Goal: Task Accomplishment & Management: Manage account settings

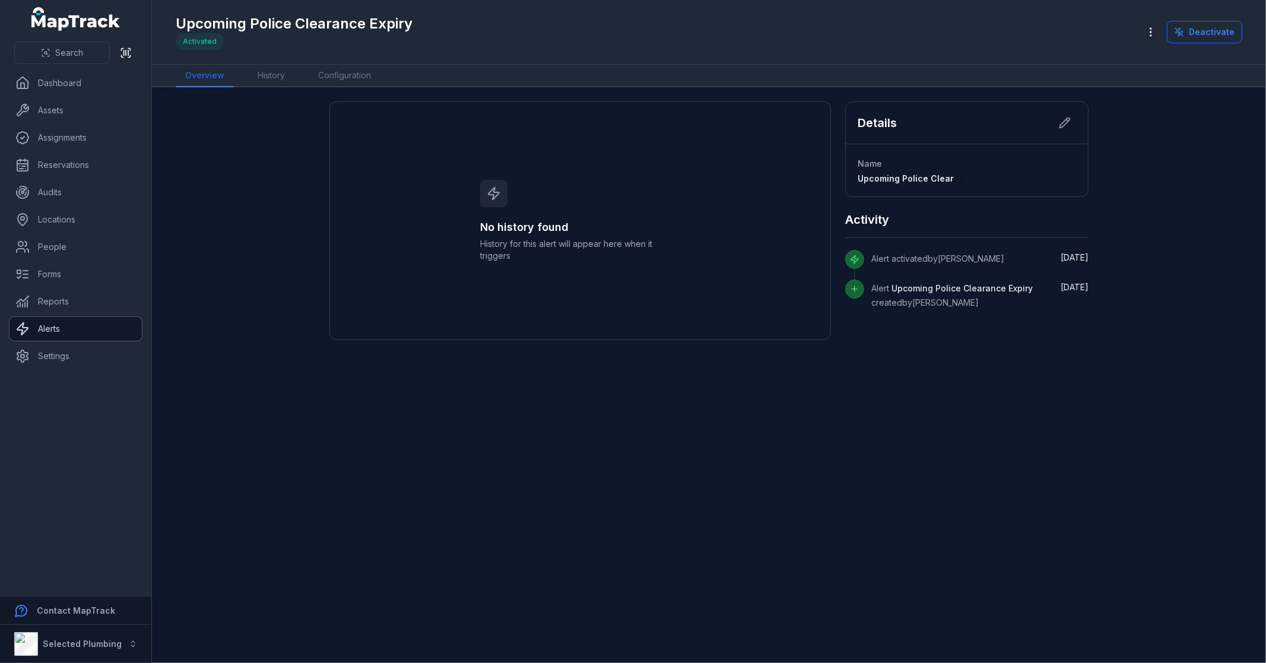
click at [60, 329] on link "Alerts" at bounding box center [75, 329] width 132 height 24
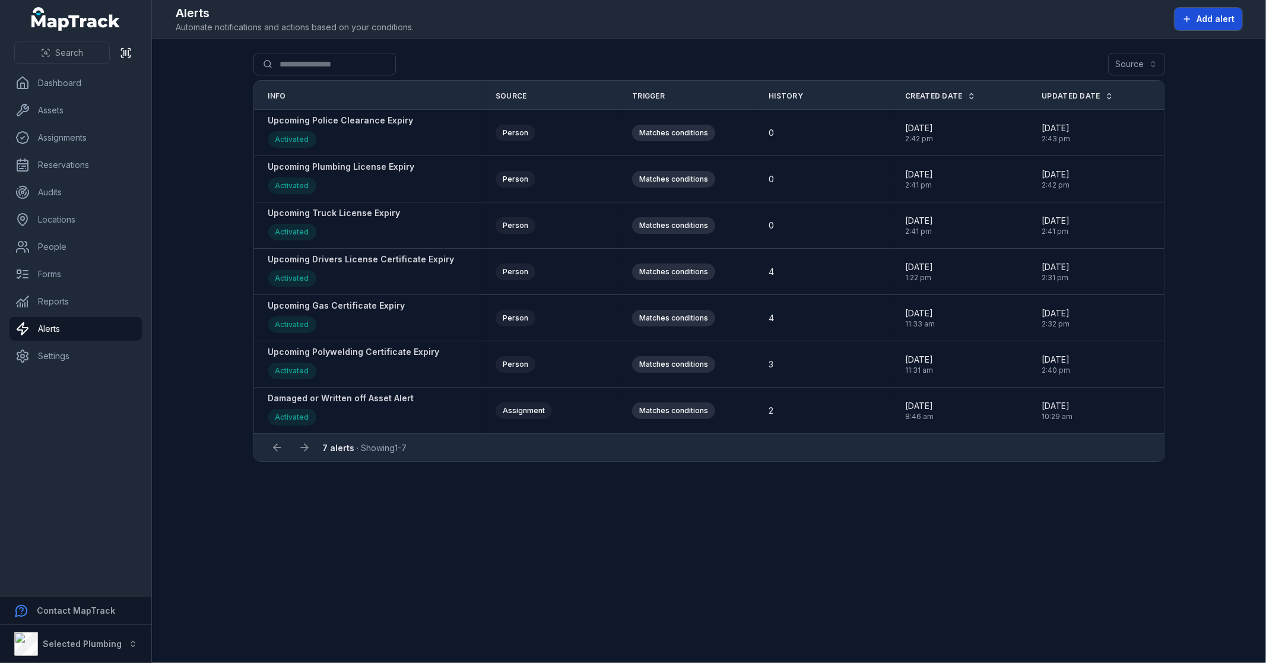
click at [1222, 17] on span "Add alert" at bounding box center [1215, 19] width 38 height 12
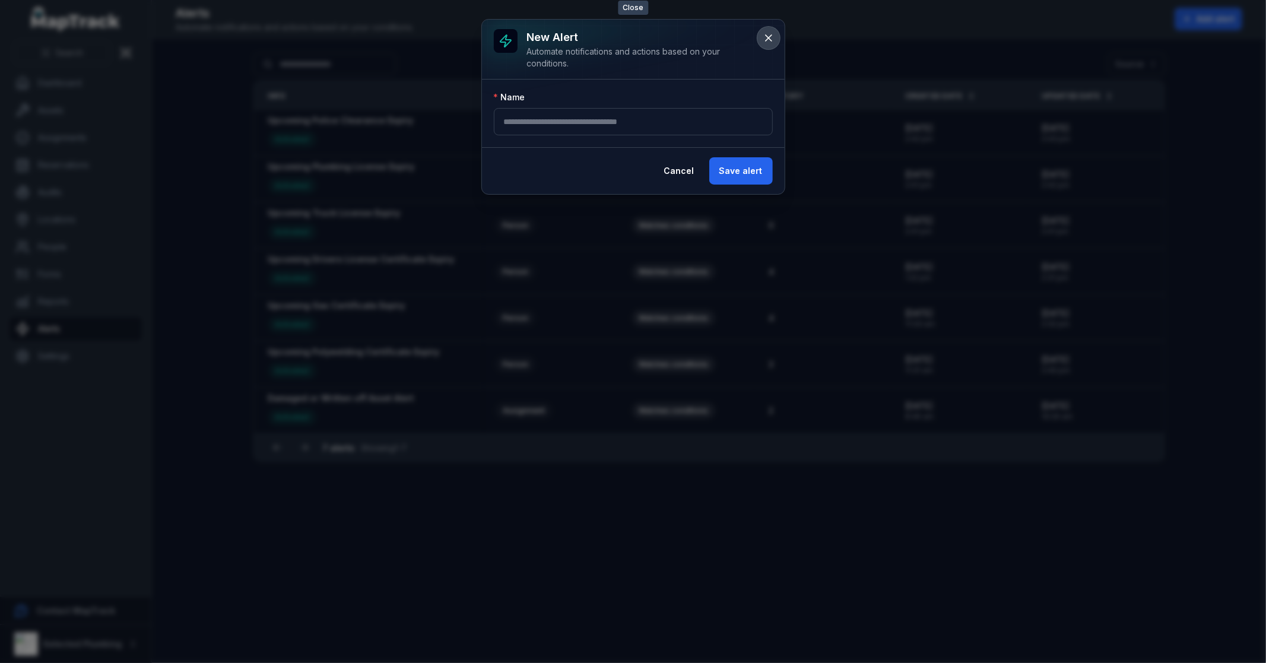
click at [767, 39] on icon at bounding box center [769, 38] width 6 height 6
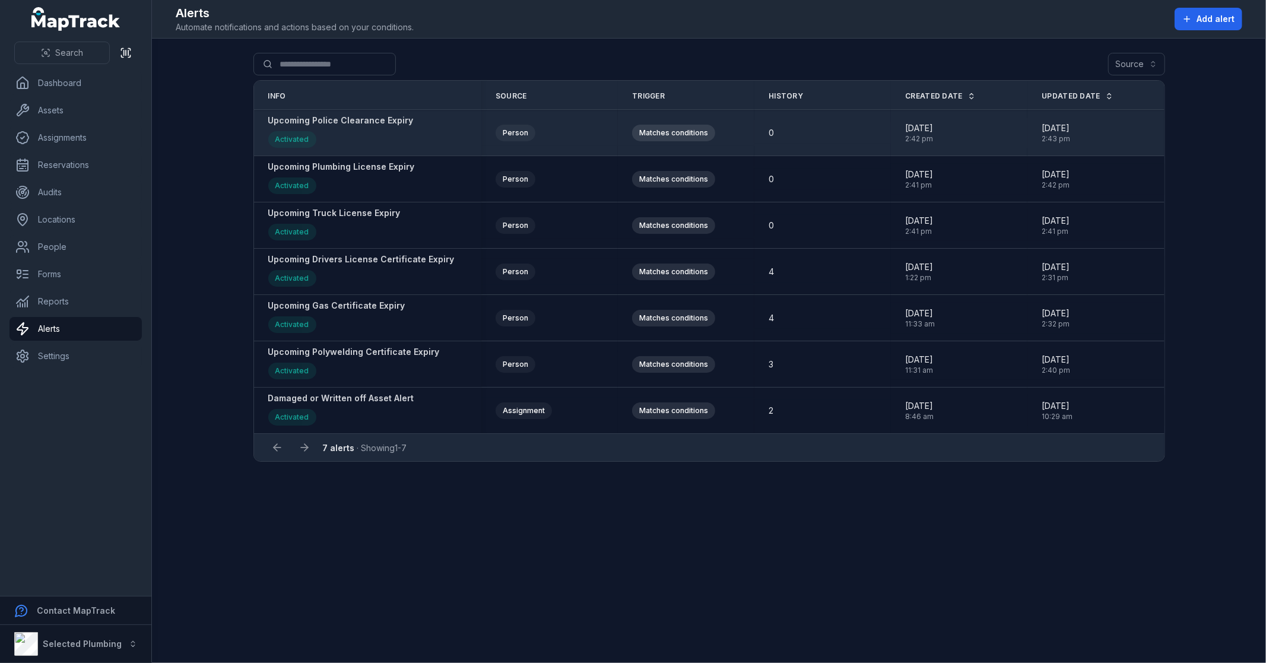
click at [336, 122] on strong "Upcoming Police Clearance Expiry" at bounding box center [340, 121] width 145 height 12
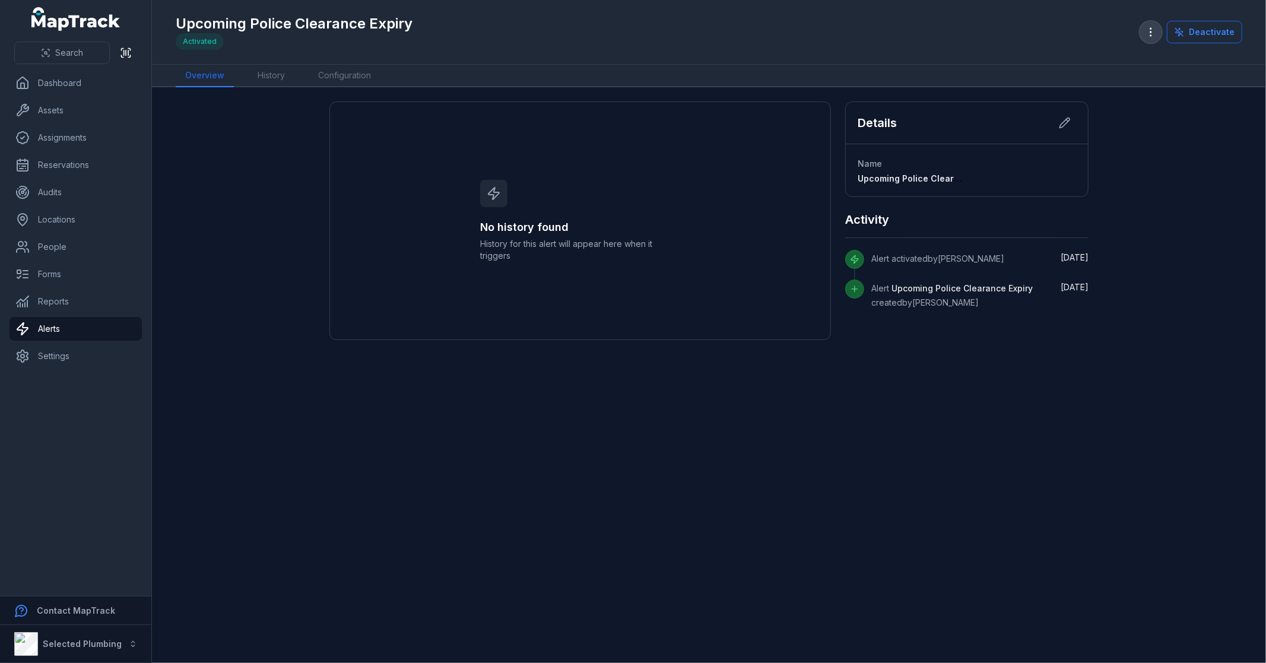
click at [1153, 25] on button "button" at bounding box center [1150, 32] width 23 height 23
click at [1087, 58] on div "Duplicate alert" at bounding box center [1093, 63] width 132 height 21
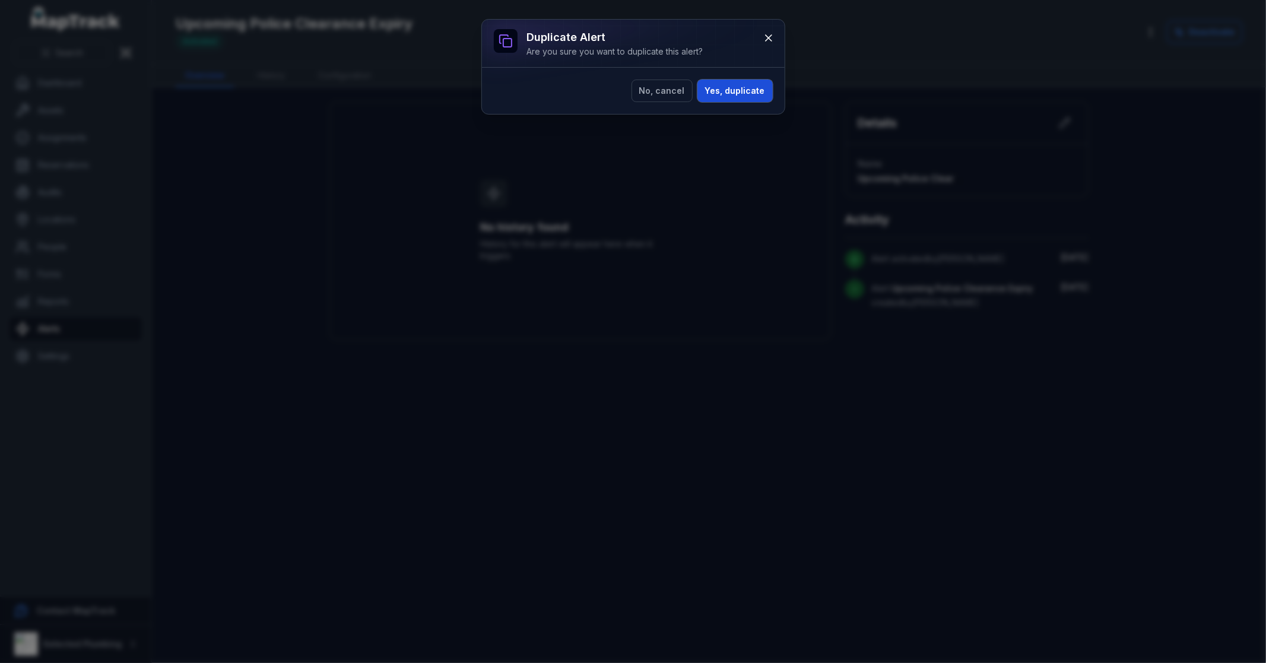
click at [730, 91] on button "Yes, duplicate" at bounding box center [734, 91] width 75 height 23
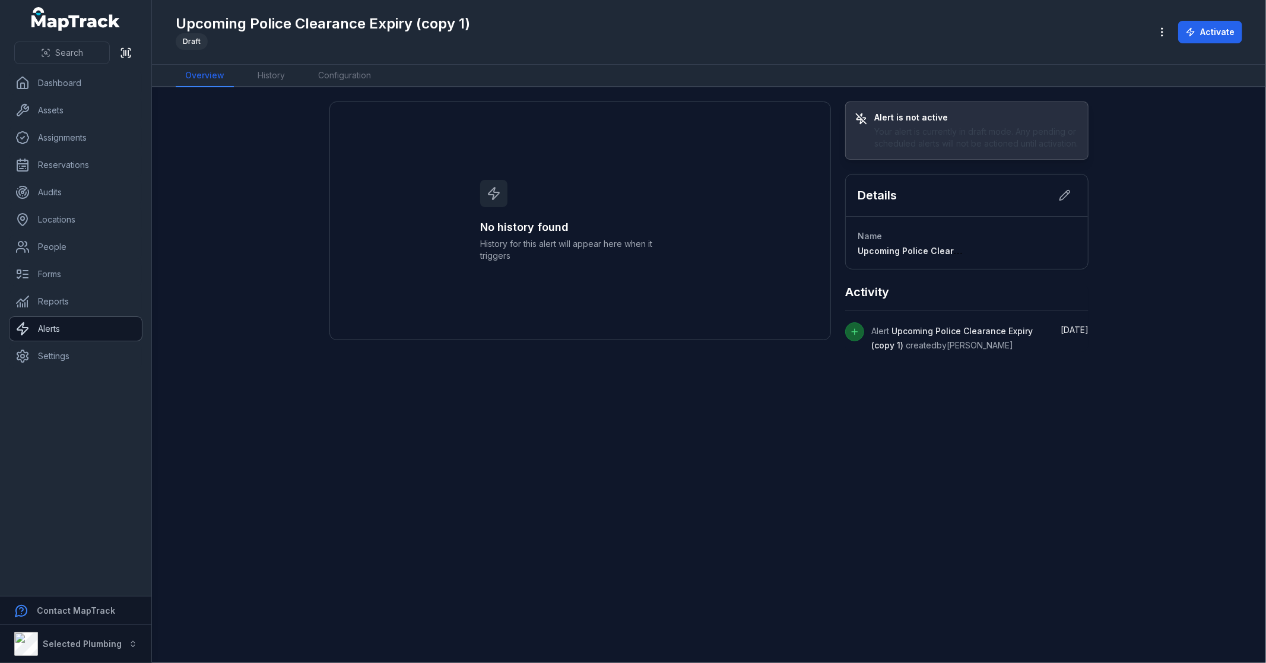
click at [51, 322] on link "Alerts" at bounding box center [75, 329] width 132 height 24
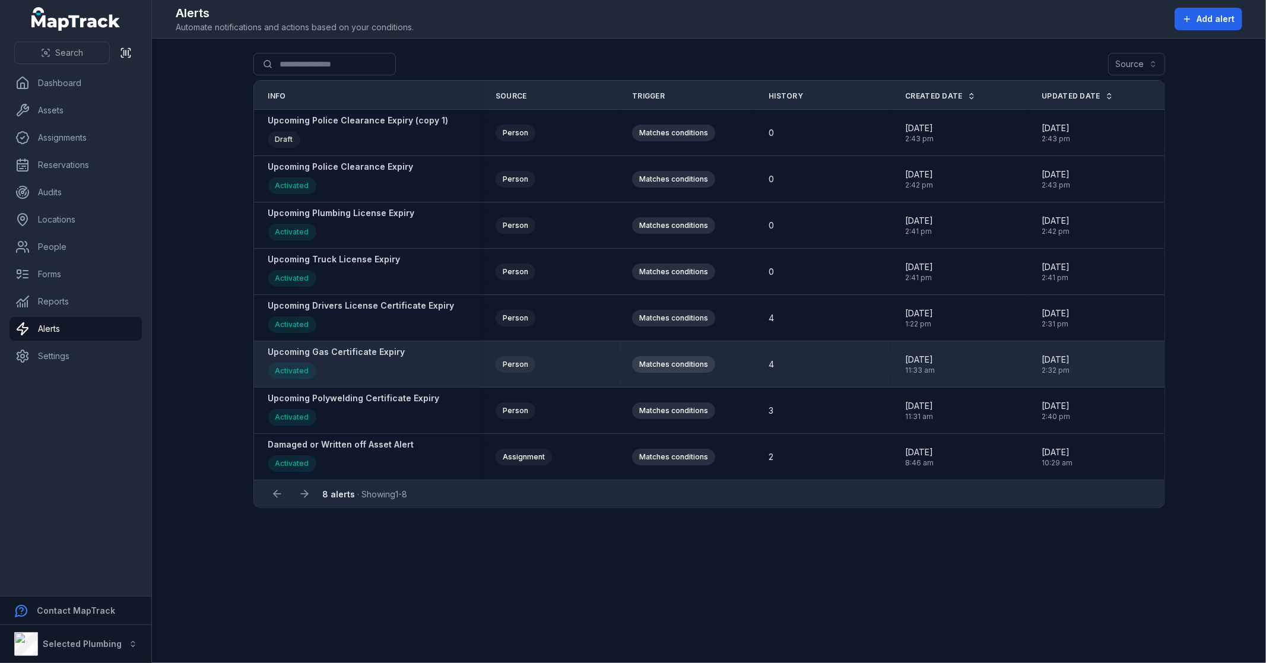
click at [321, 354] on strong "Upcoming Gas Certificate Expiry" at bounding box center [336, 352] width 137 height 12
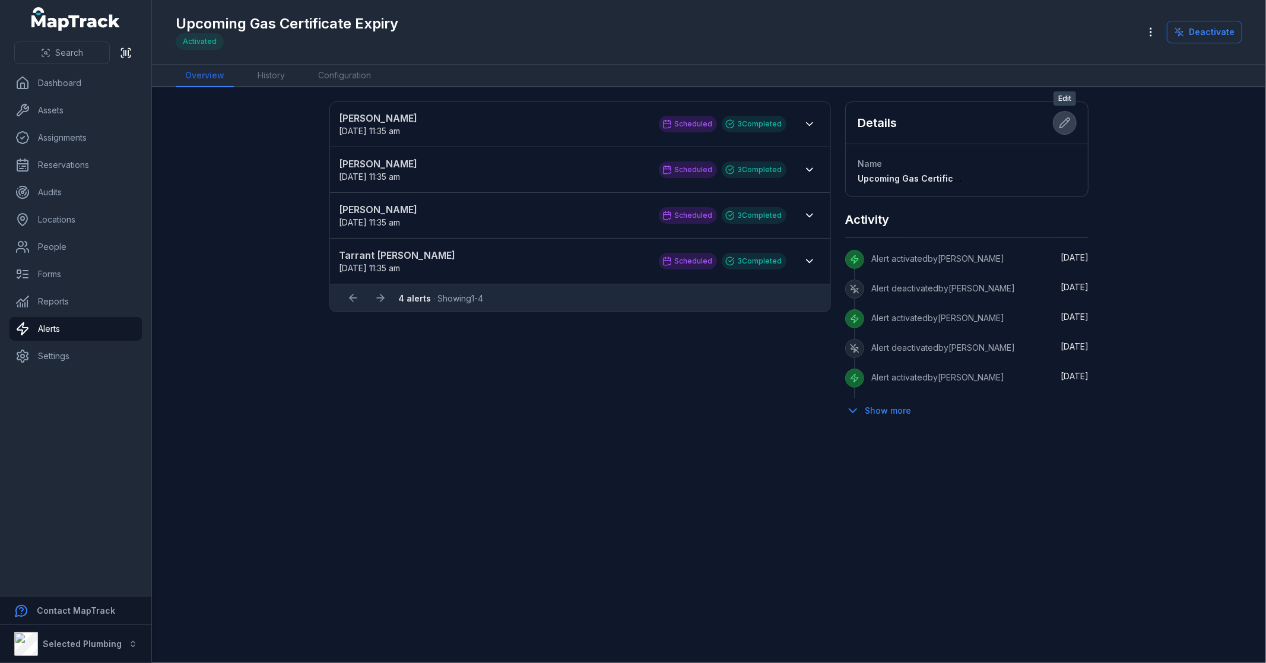
click at [1064, 121] on icon at bounding box center [1065, 123] width 12 height 12
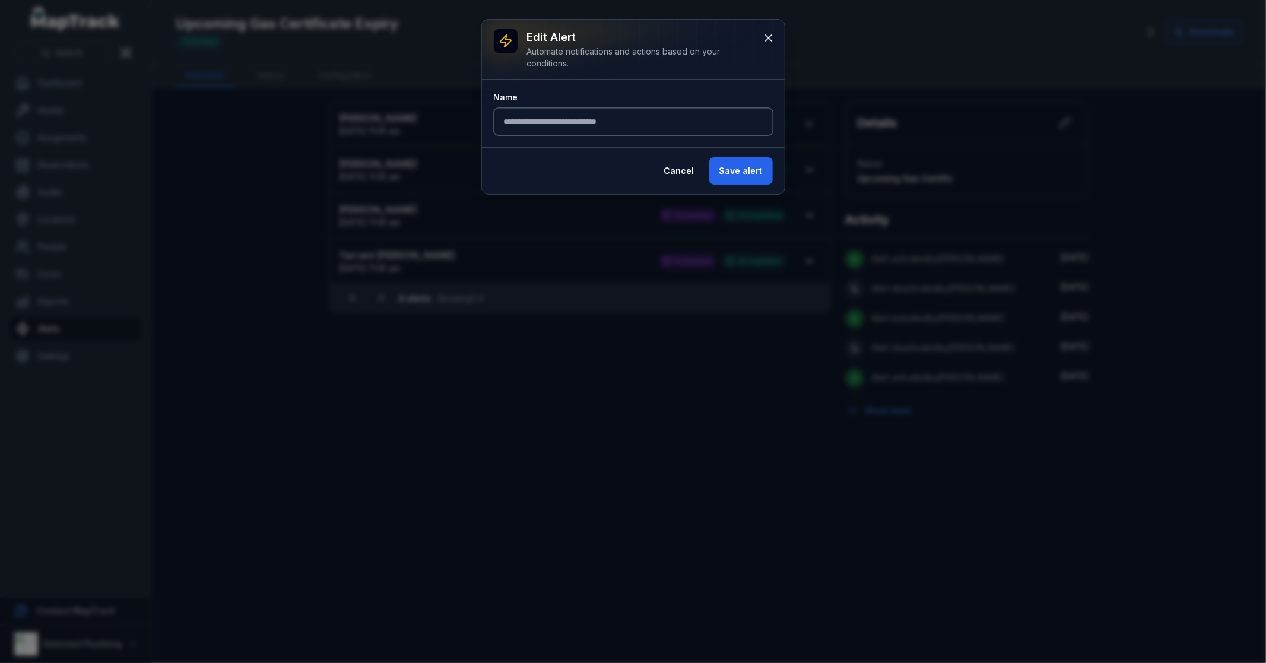
drag, startPoint x: 650, startPoint y: 121, endPoint x: 677, endPoint y: 133, distance: 29.8
click at [677, 133] on input "**********" at bounding box center [633, 121] width 279 height 27
drag, startPoint x: 604, startPoint y: 123, endPoint x: 565, endPoint y: 128, distance: 38.8
click at [565, 128] on input "**********" at bounding box center [633, 121] width 279 height 27
type input "**********"
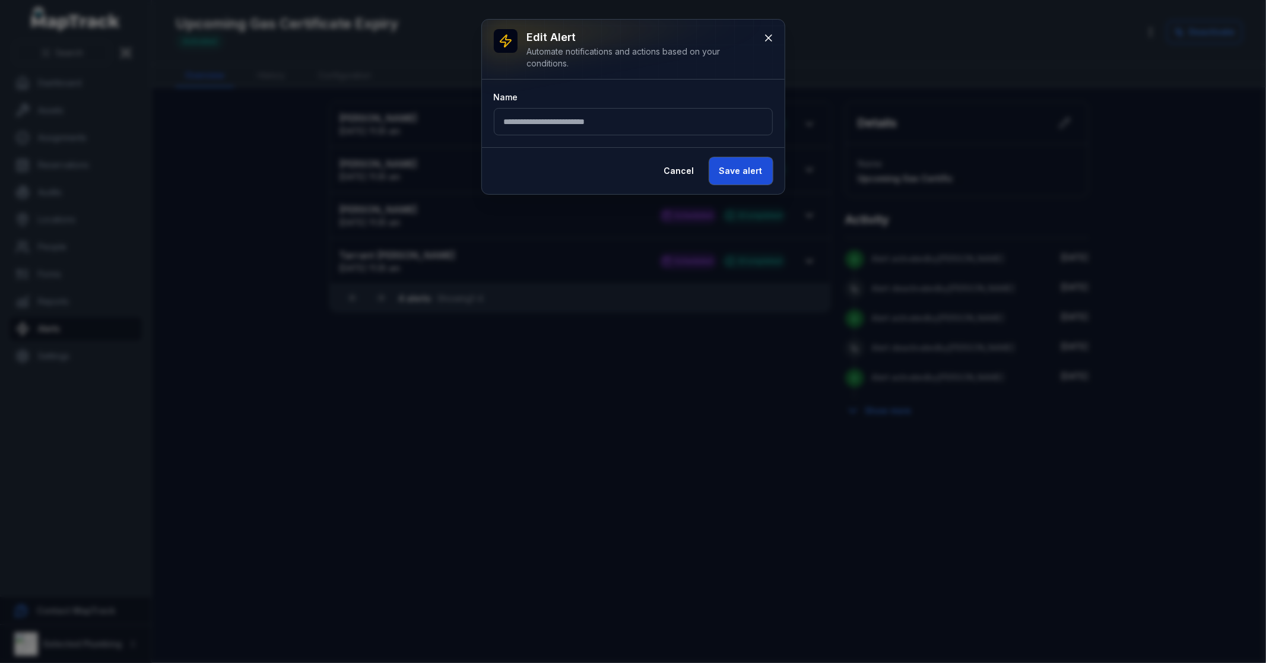
click at [742, 170] on button "Save alert" at bounding box center [740, 170] width 63 height 27
